Goal: Transaction & Acquisition: Purchase product/service

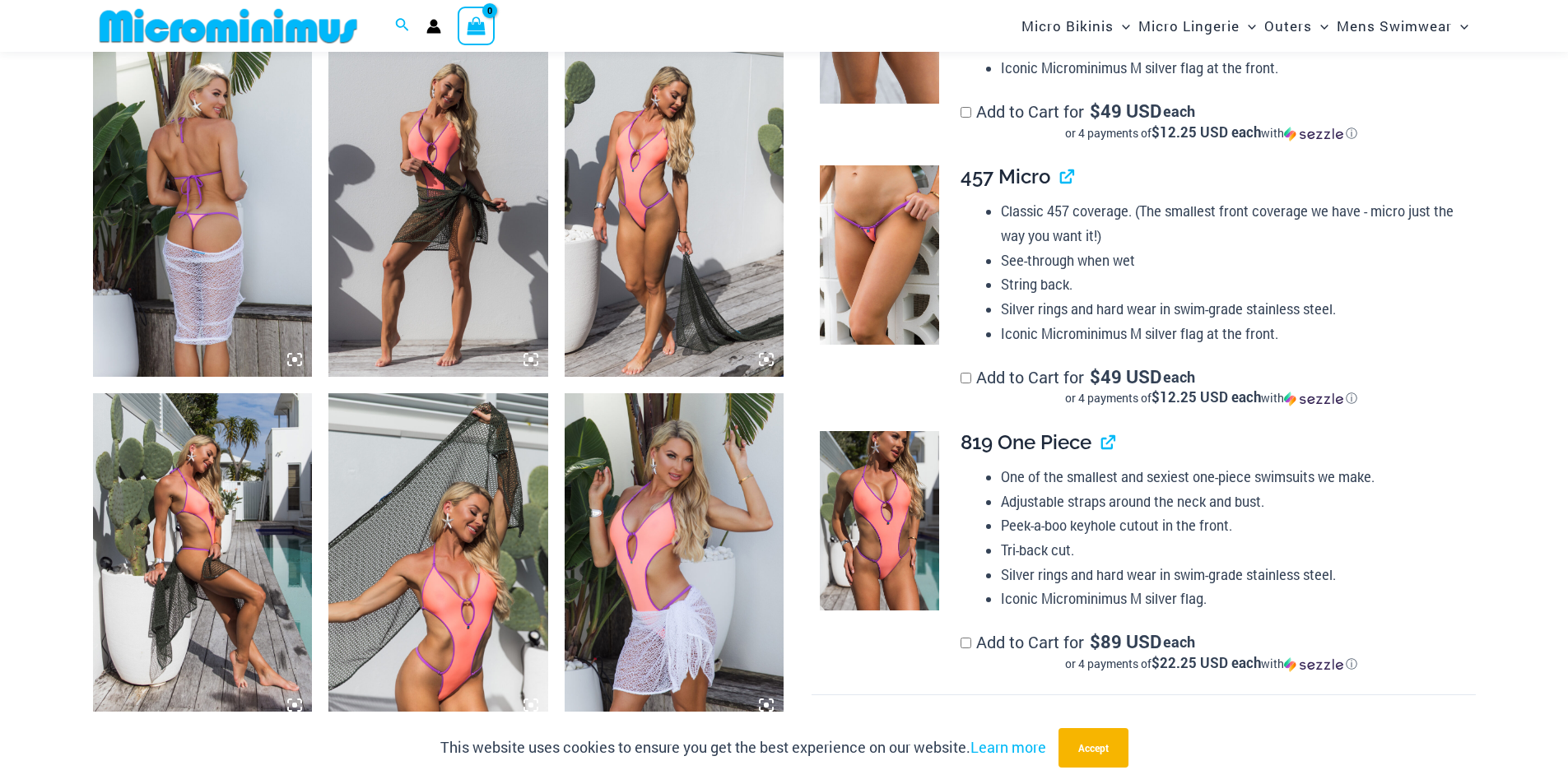
scroll to position [813, 0]
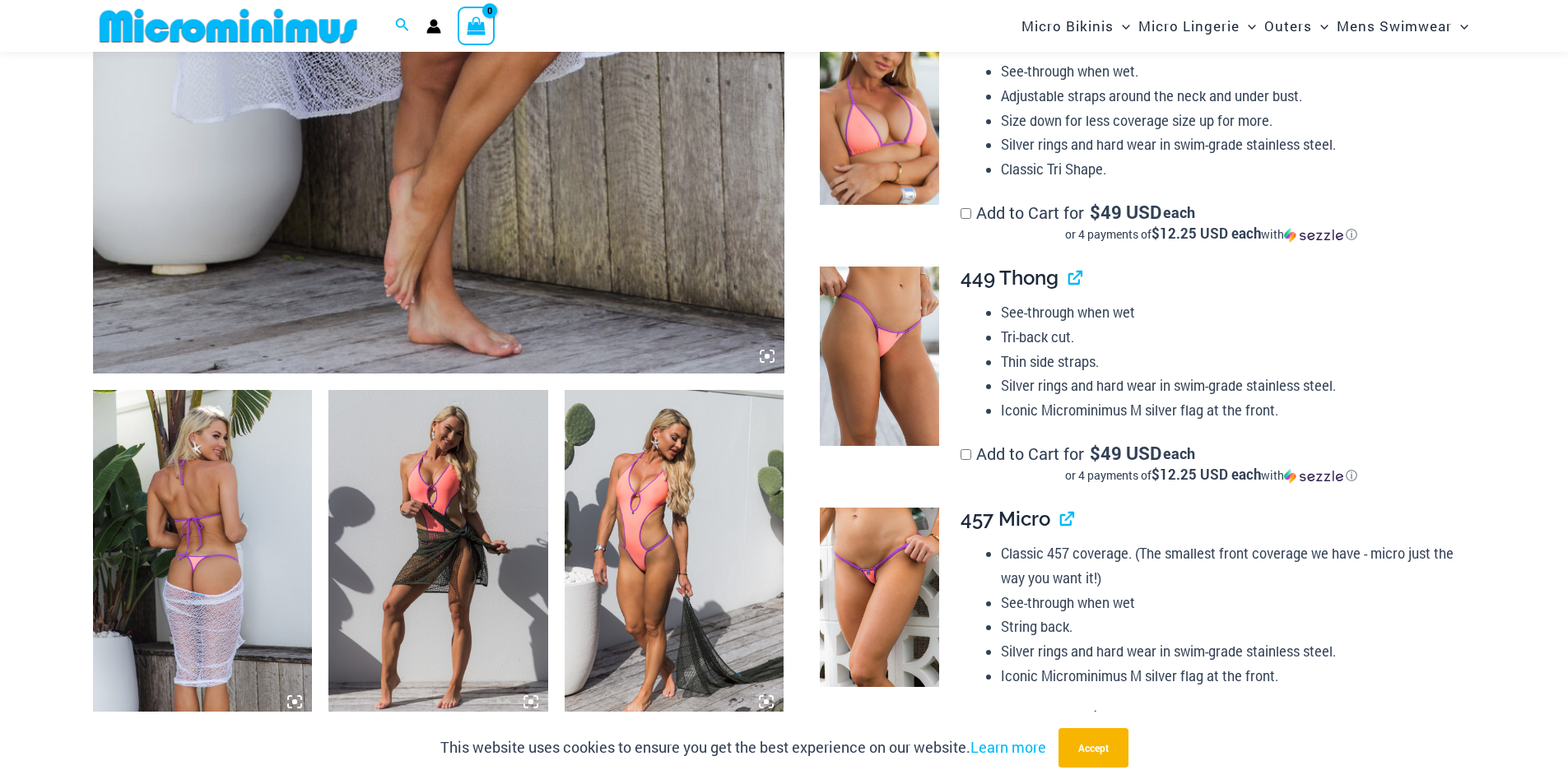
type input "**********"
click at [207, 567] on img at bounding box center [203, 554] width 220 height 329
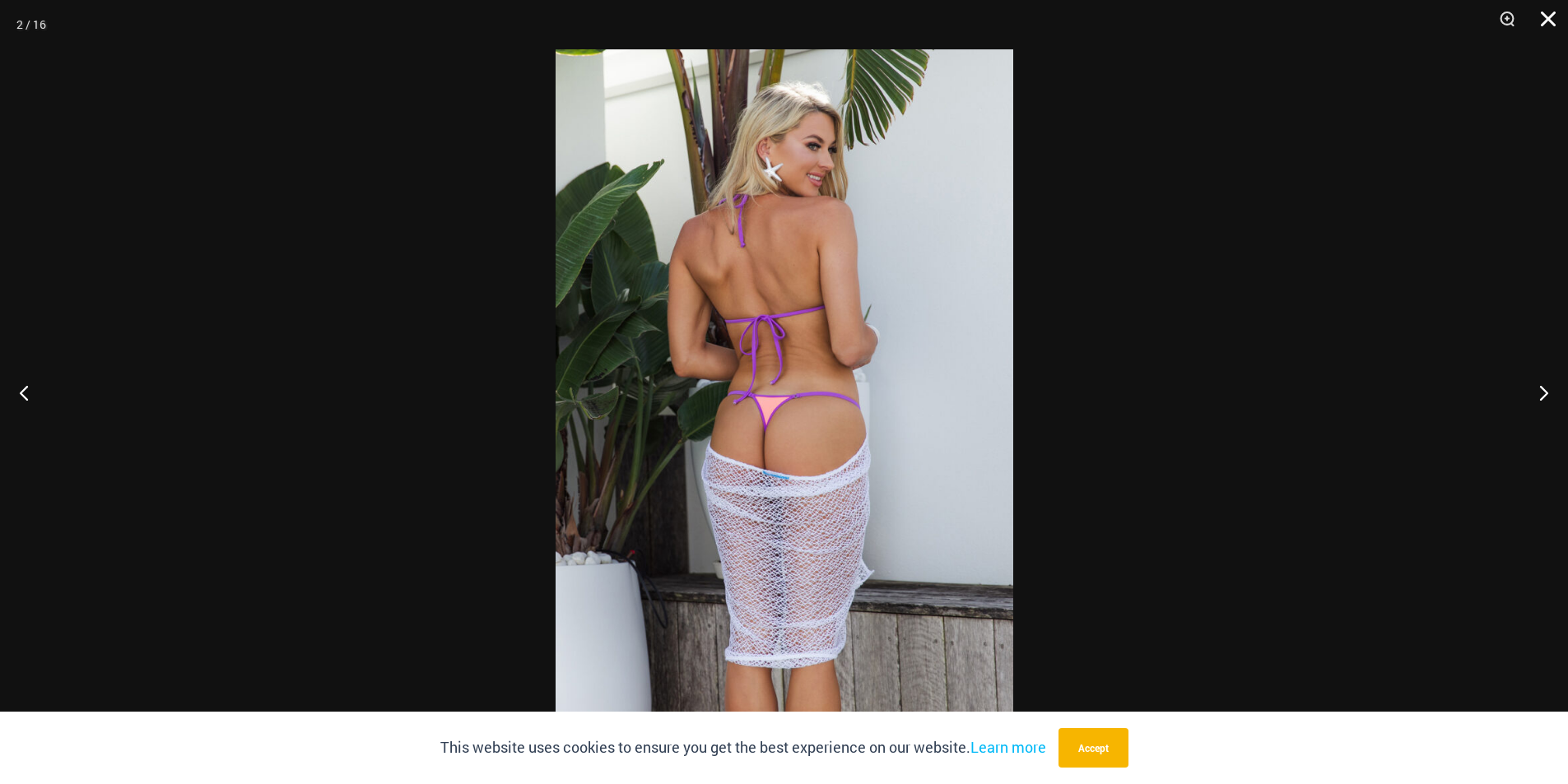
click at [1543, 16] on button "Close" at bounding box center [1542, 25] width 41 height 49
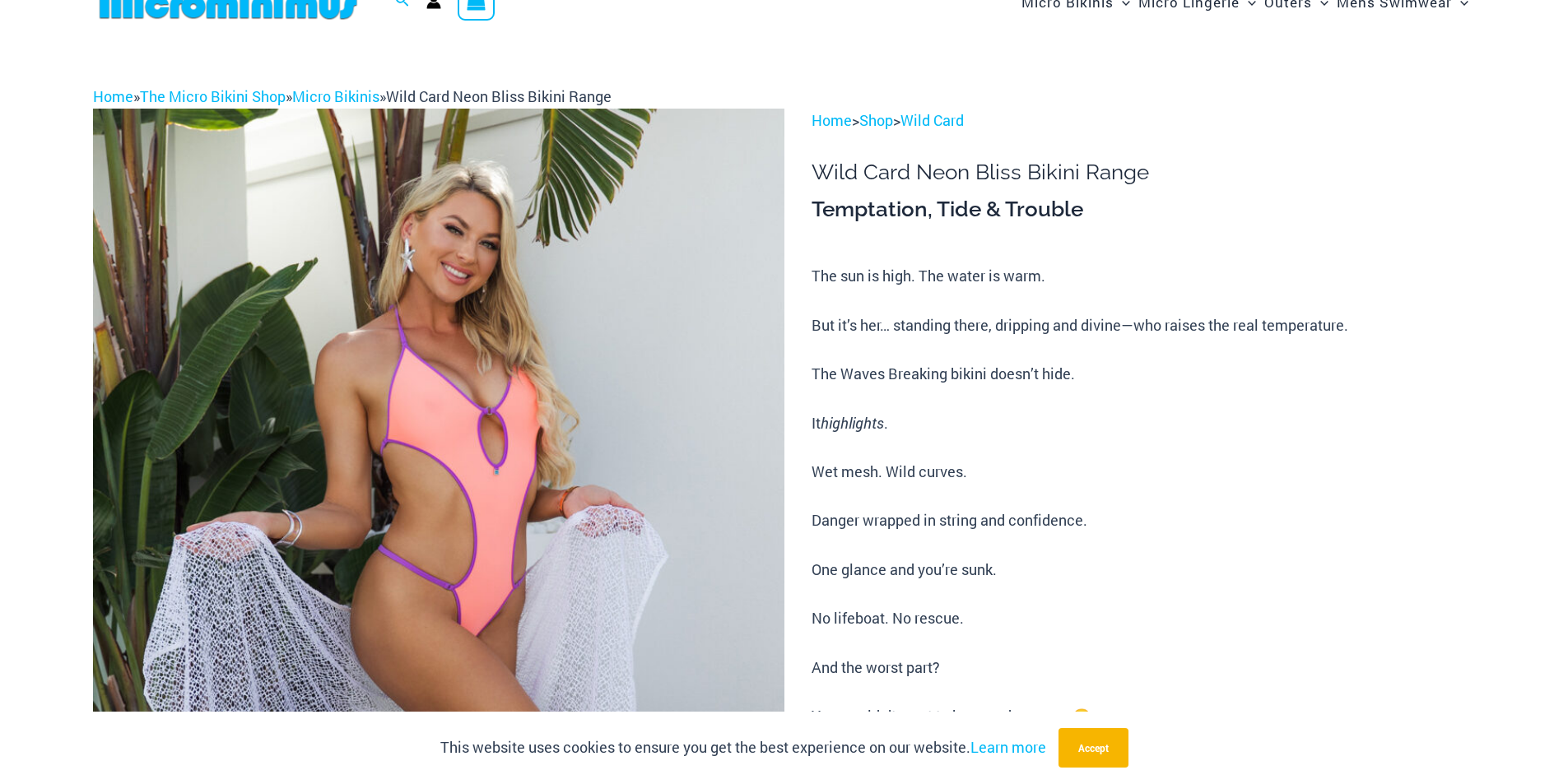
scroll to position [0, 0]
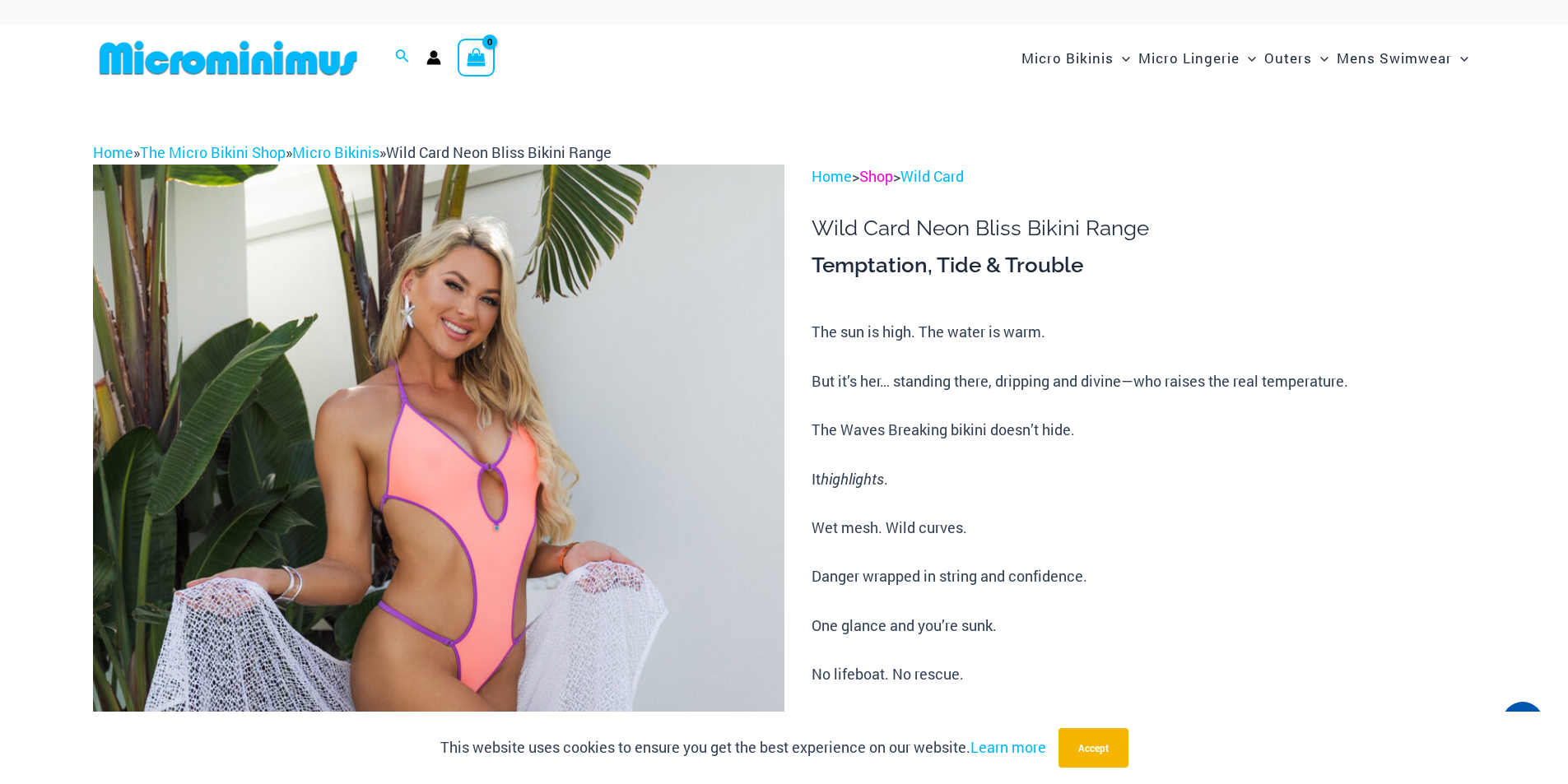
click at [876, 181] on link "Shop" at bounding box center [876, 176] width 33 height 20
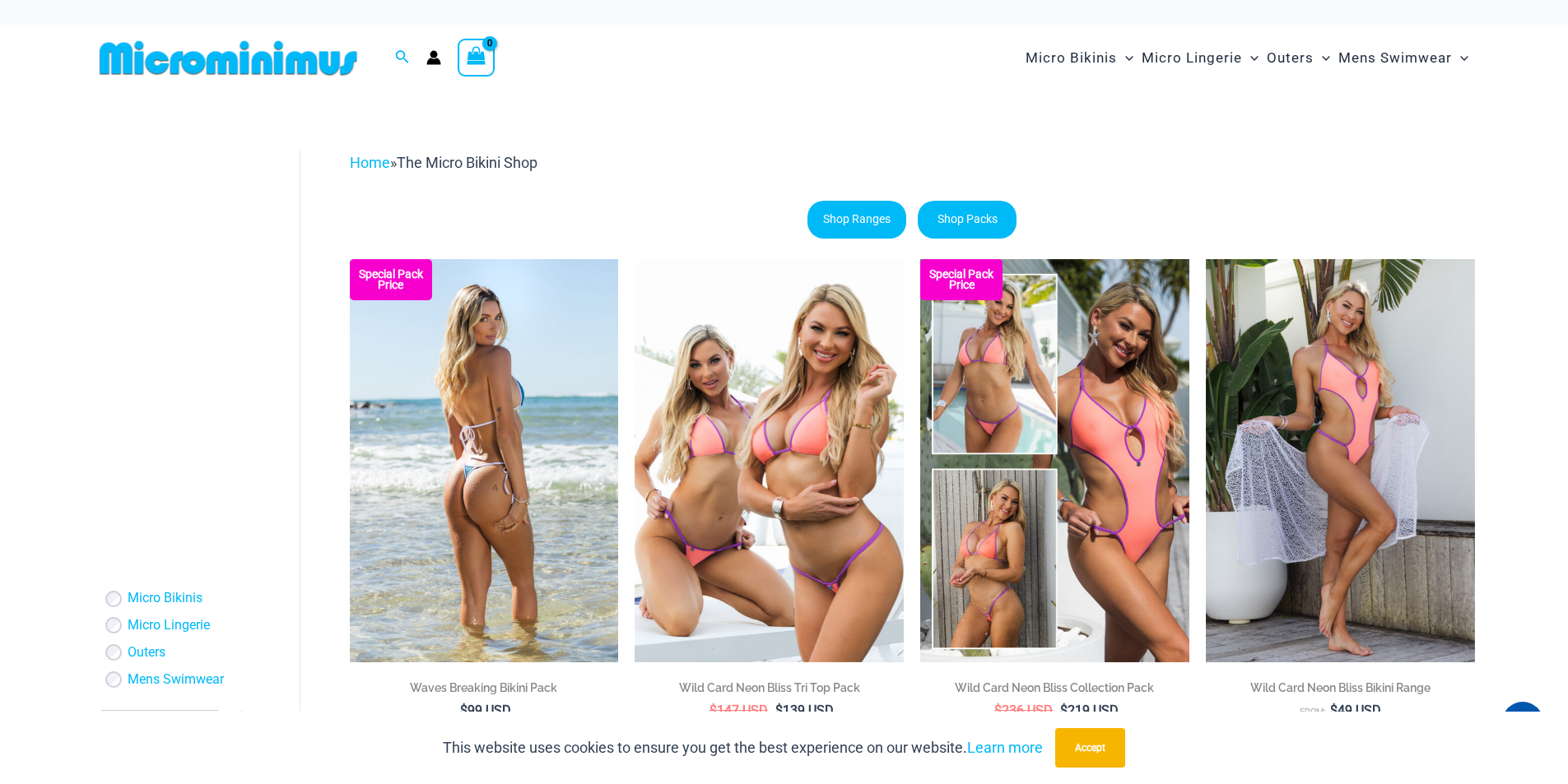
type input "**********"
click at [529, 421] on img at bounding box center [484, 461] width 269 height 403
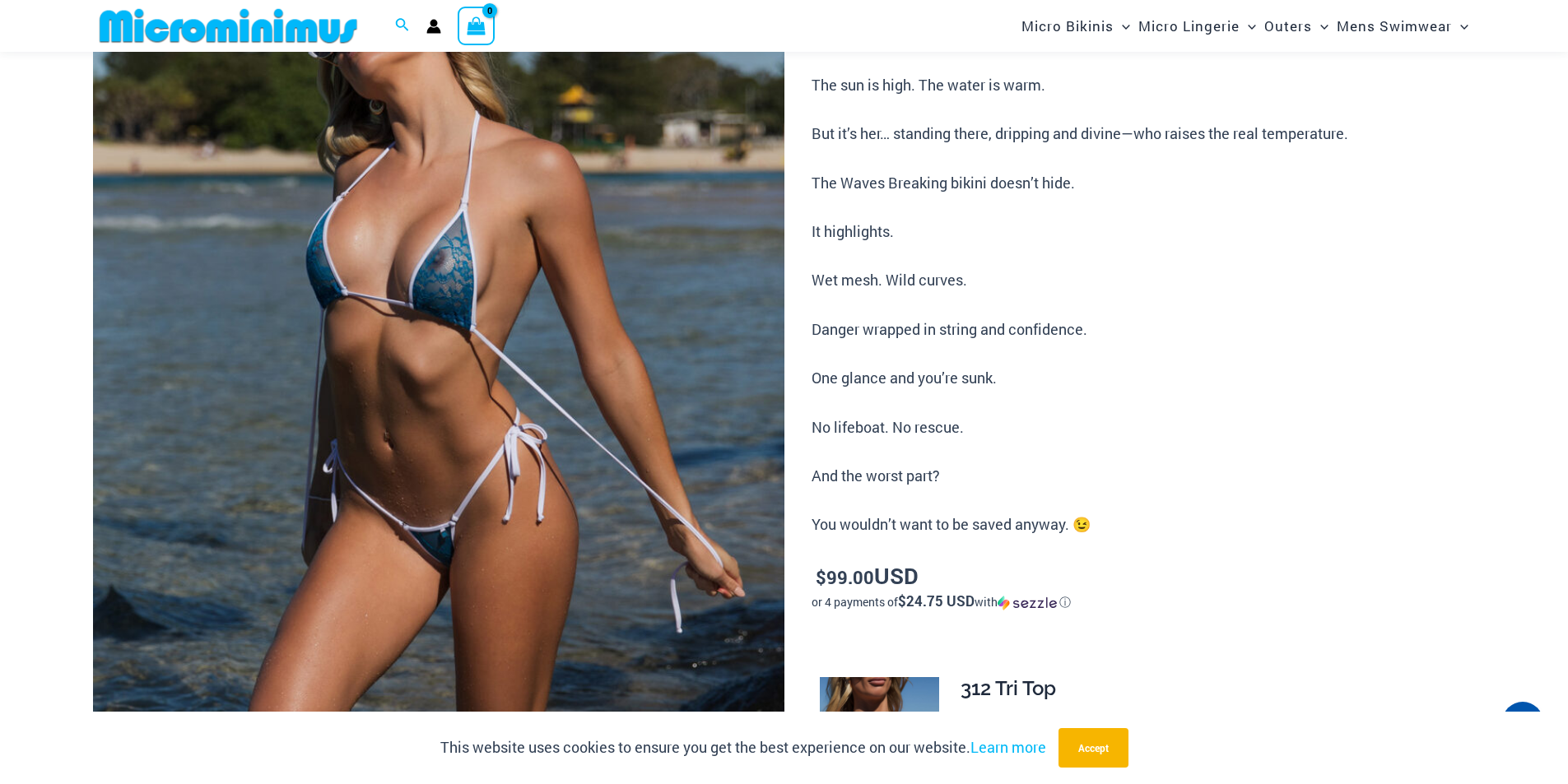
scroll to position [234, 0]
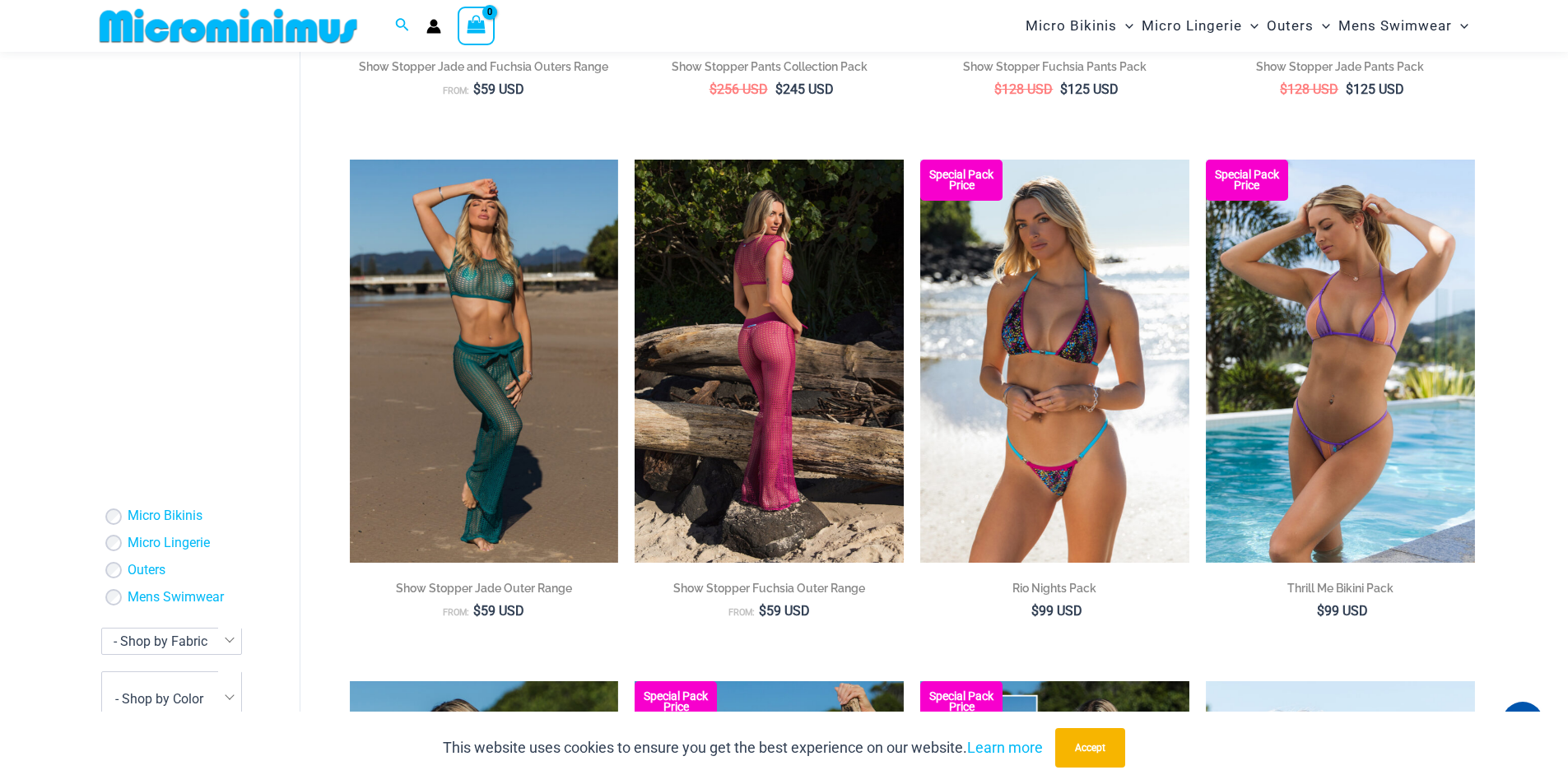
scroll to position [1141, 0]
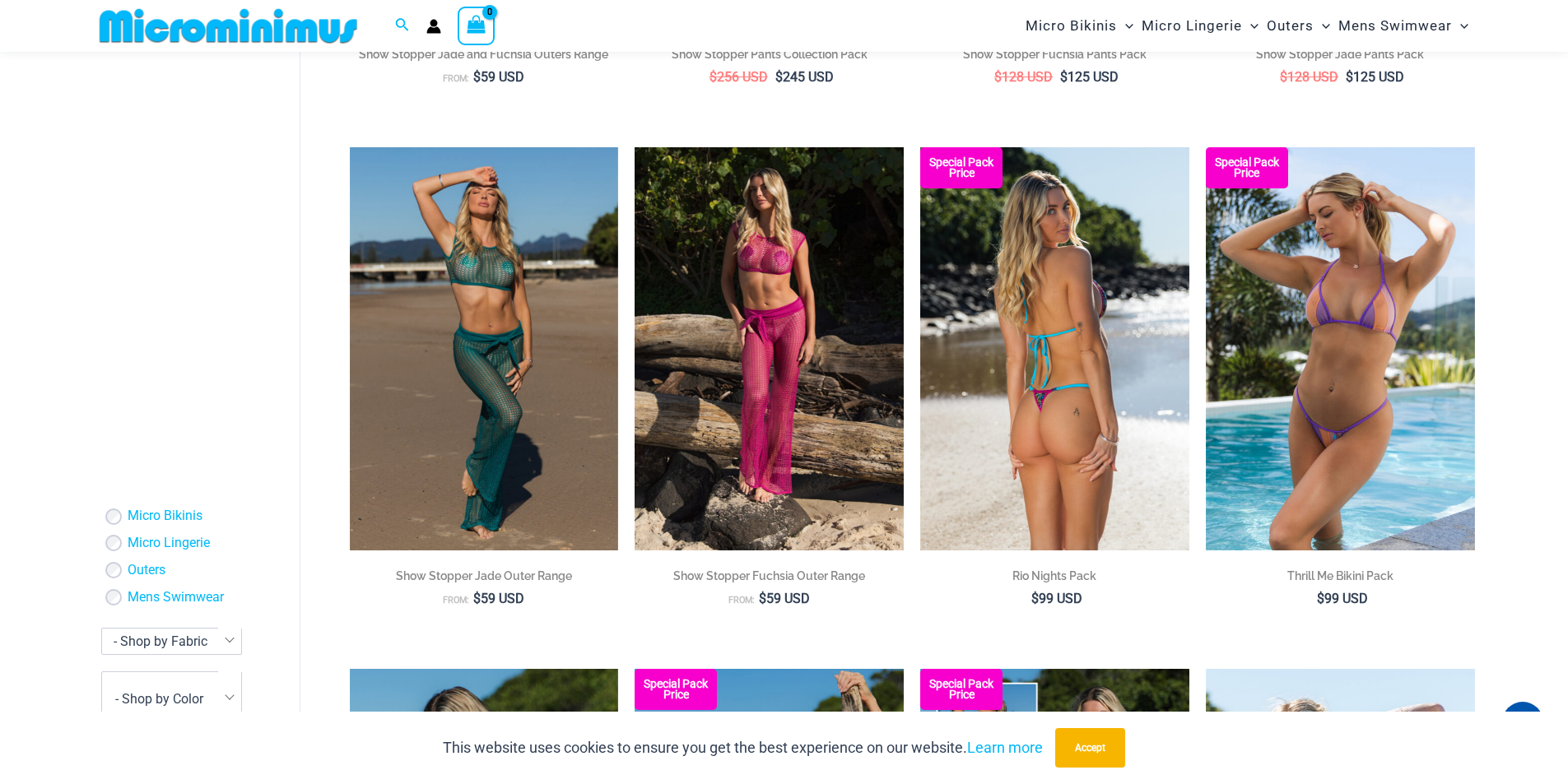
click at [1048, 337] on img at bounding box center [1054, 349] width 269 height 403
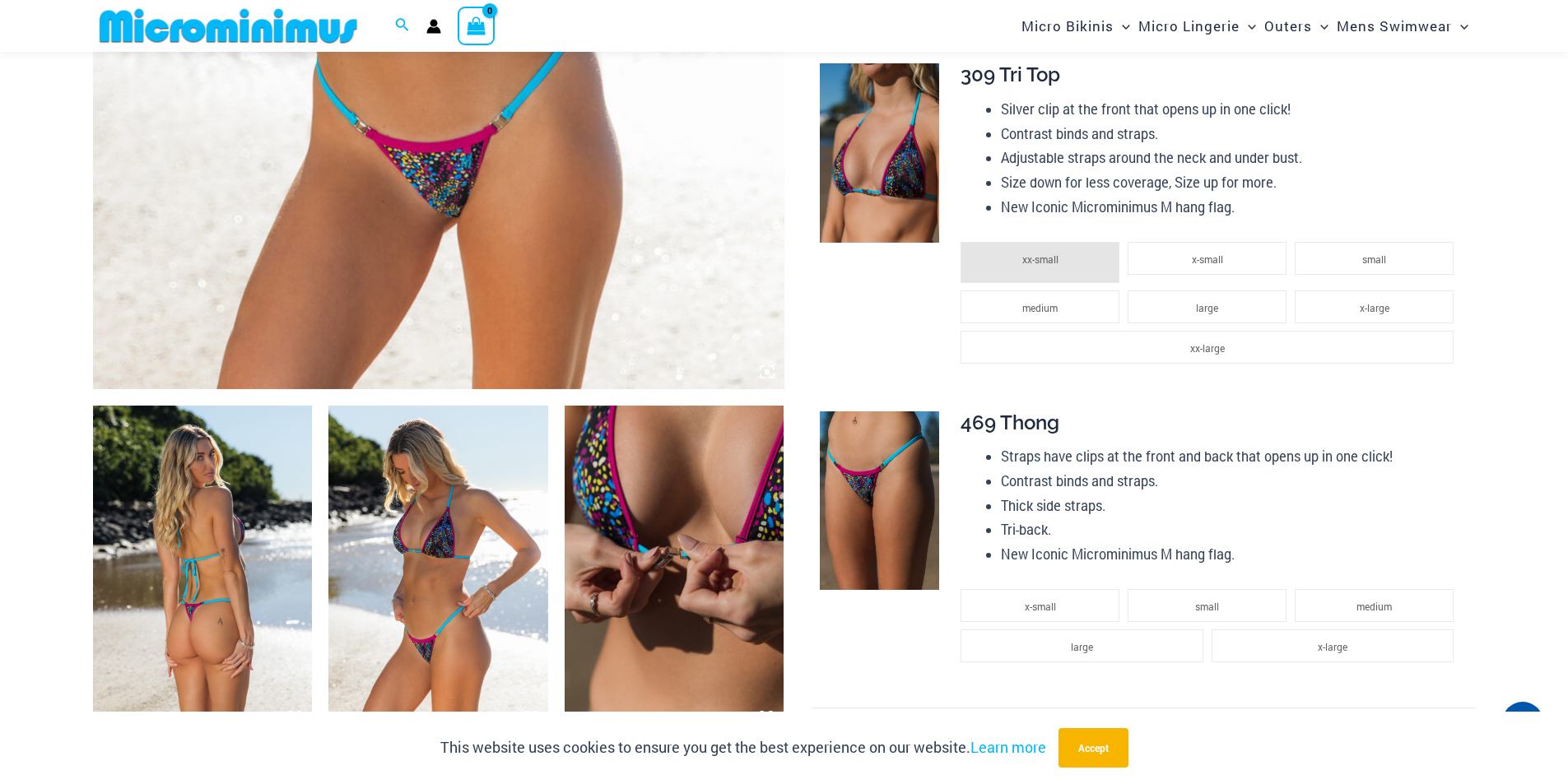
scroll to position [809, 0]
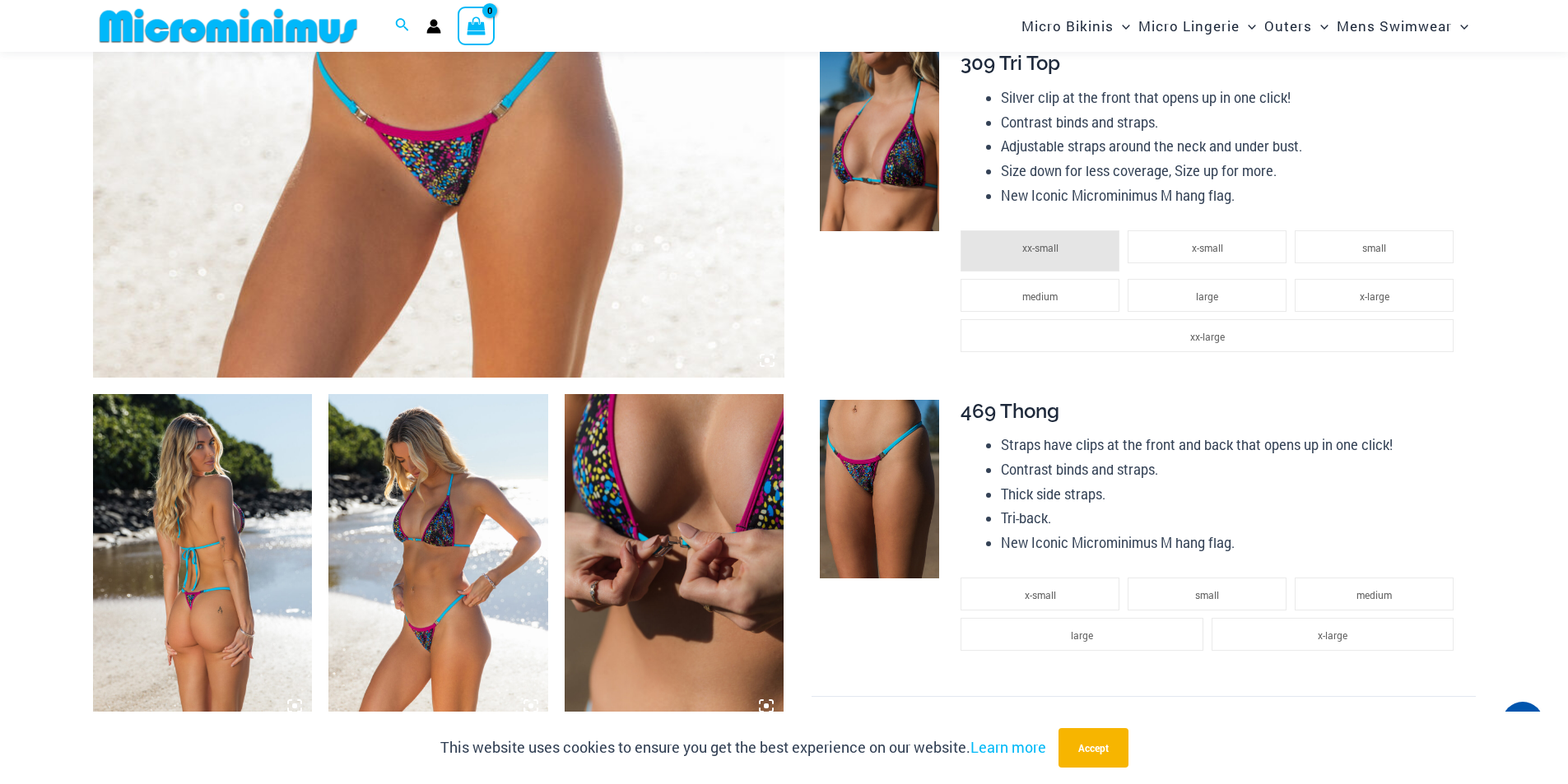
type input "**********"
click at [466, 567] on img at bounding box center [438, 559] width 220 height 329
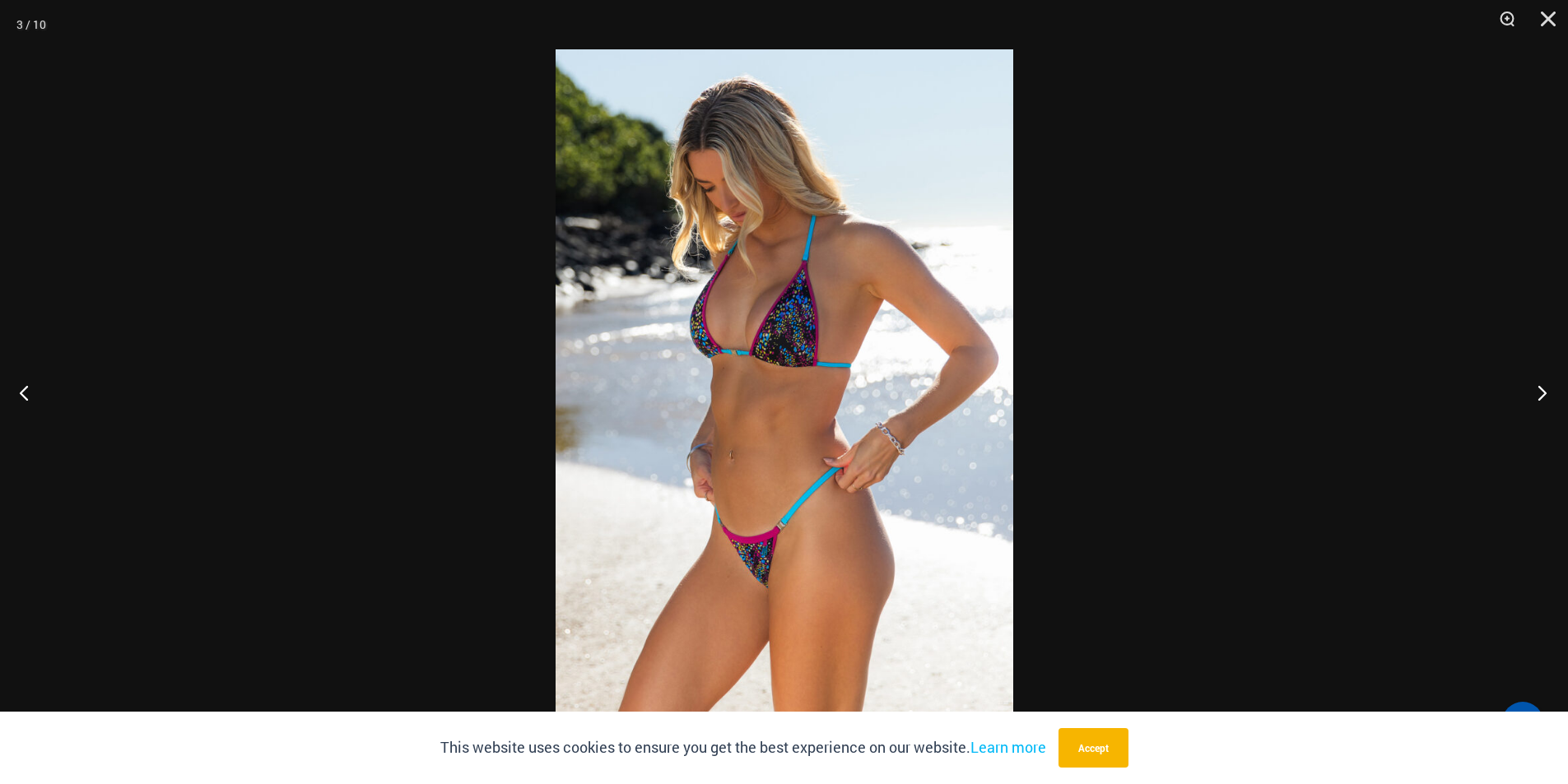
click at [1534, 395] on button "Next" at bounding box center [1536, 393] width 61 height 82
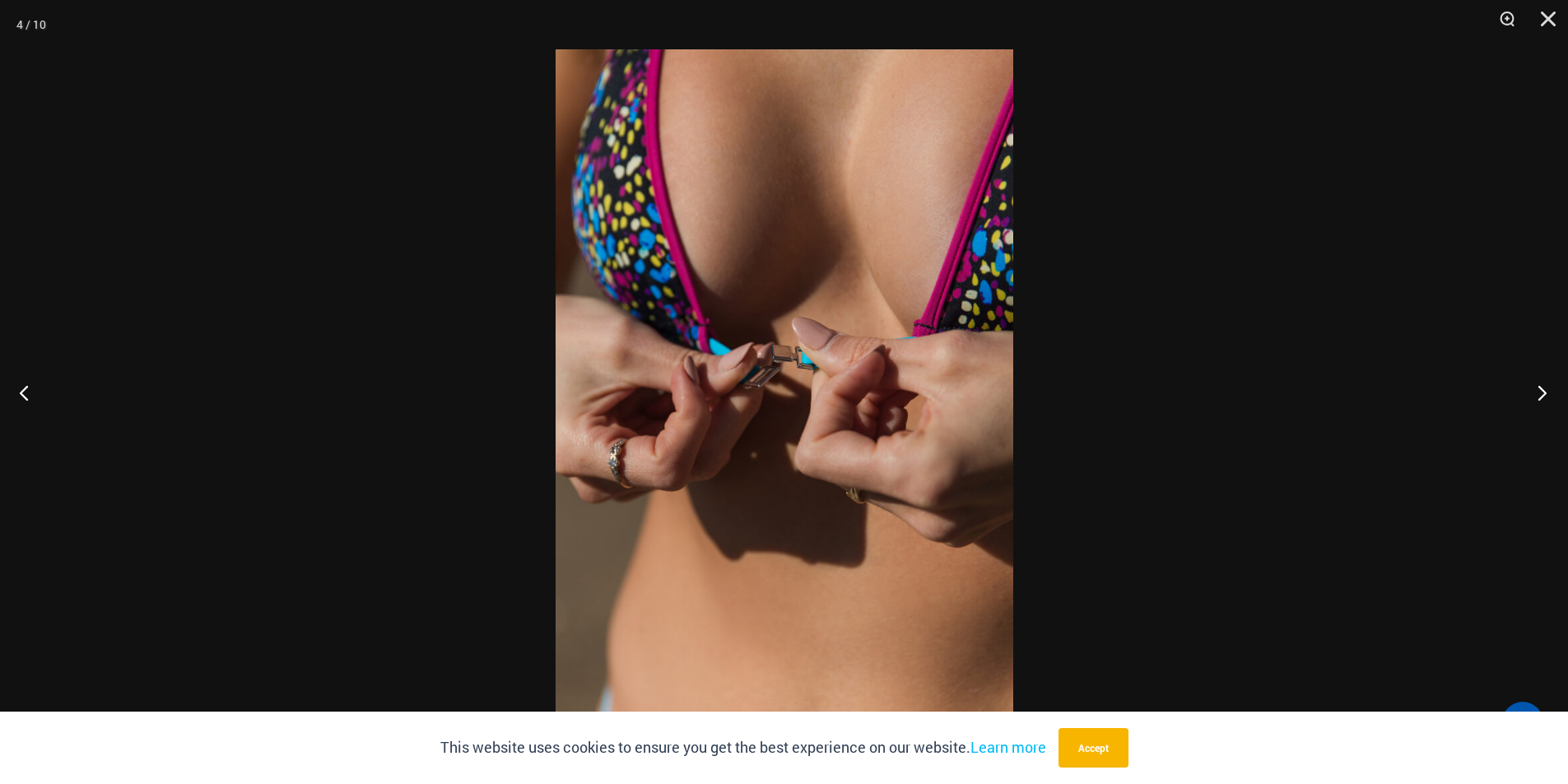
click at [1531, 394] on button "Next" at bounding box center [1536, 393] width 61 height 82
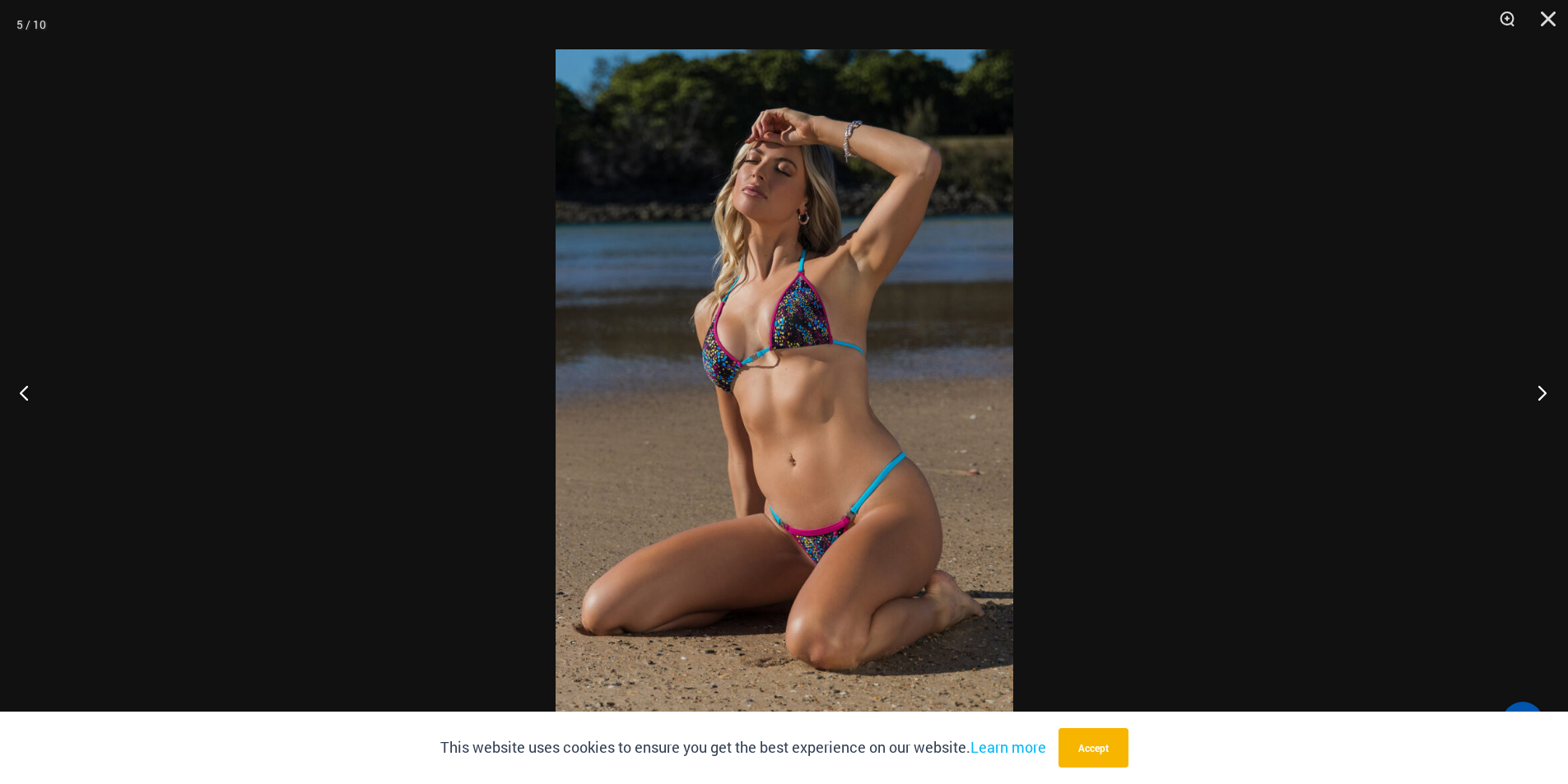
click at [1531, 394] on button "Next" at bounding box center [1536, 393] width 61 height 82
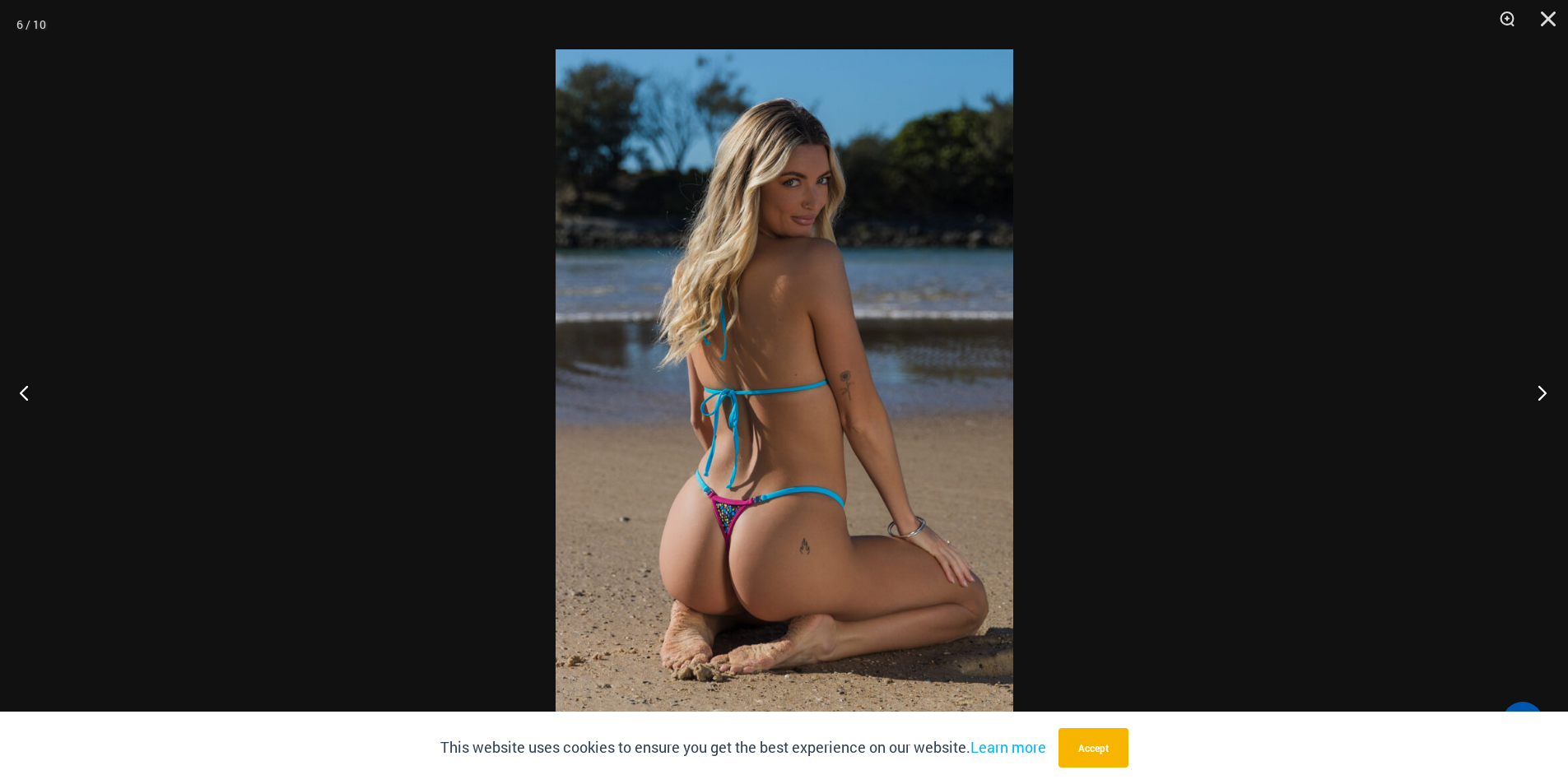
click at [1540, 393] on button "Next" at bounding box center [1536, 393] width 61 height 82
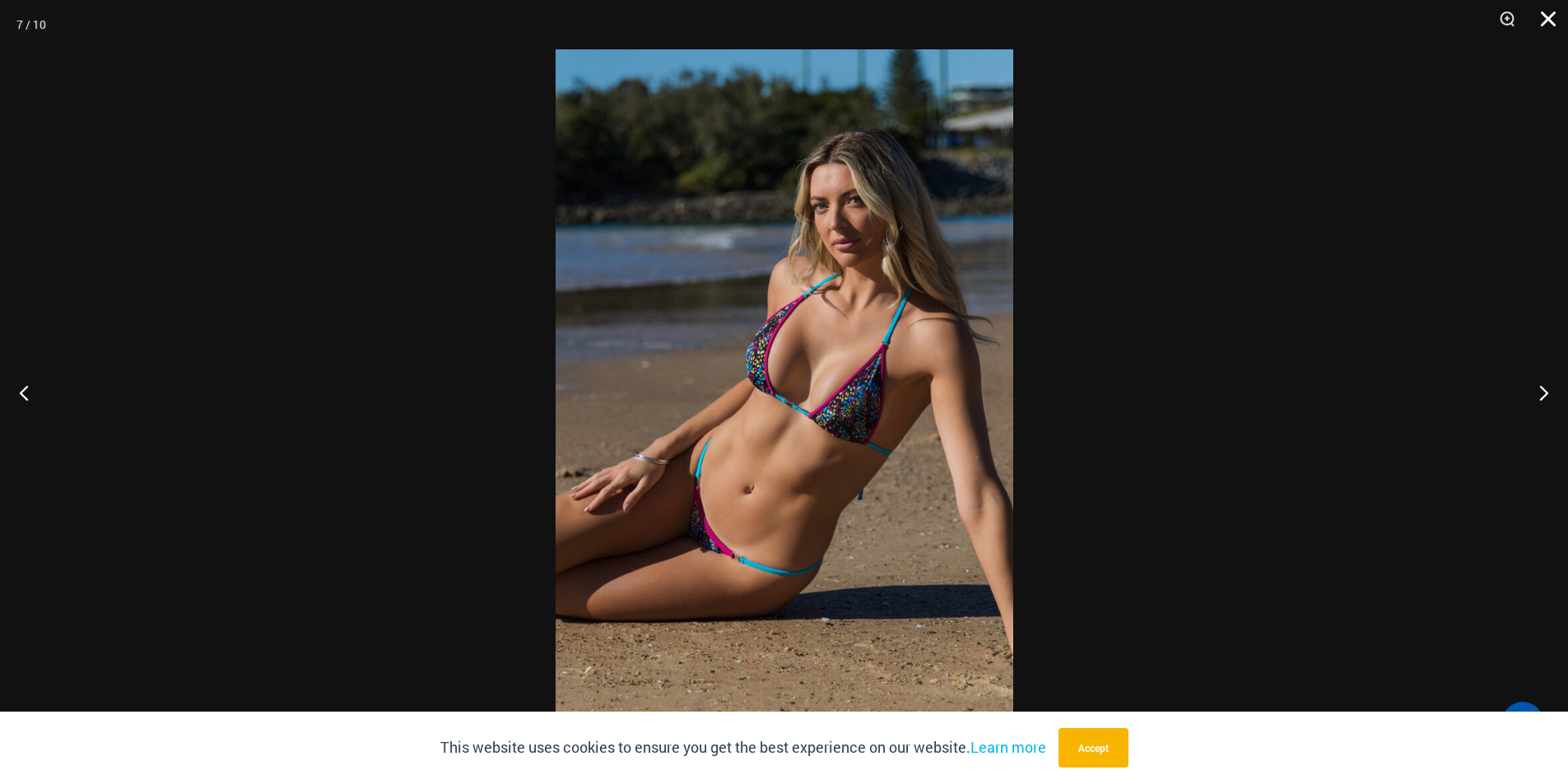
click at [1553, 23] on button "Close" at bounding box center [1542, 25] width 41 height 49
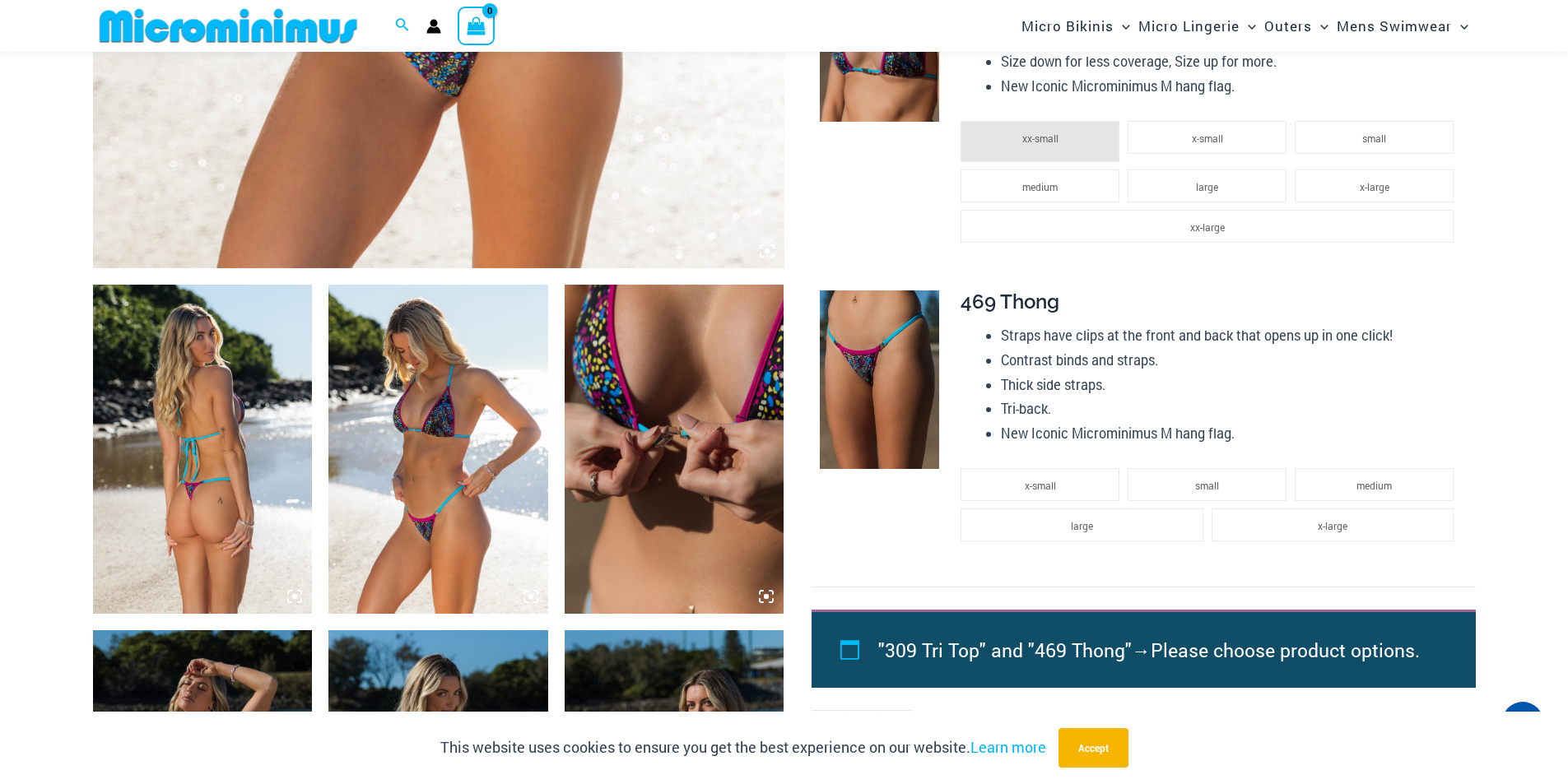
scroll to position [973, 0]
